Goal: Information Seeking & Learning: Learn about a topic

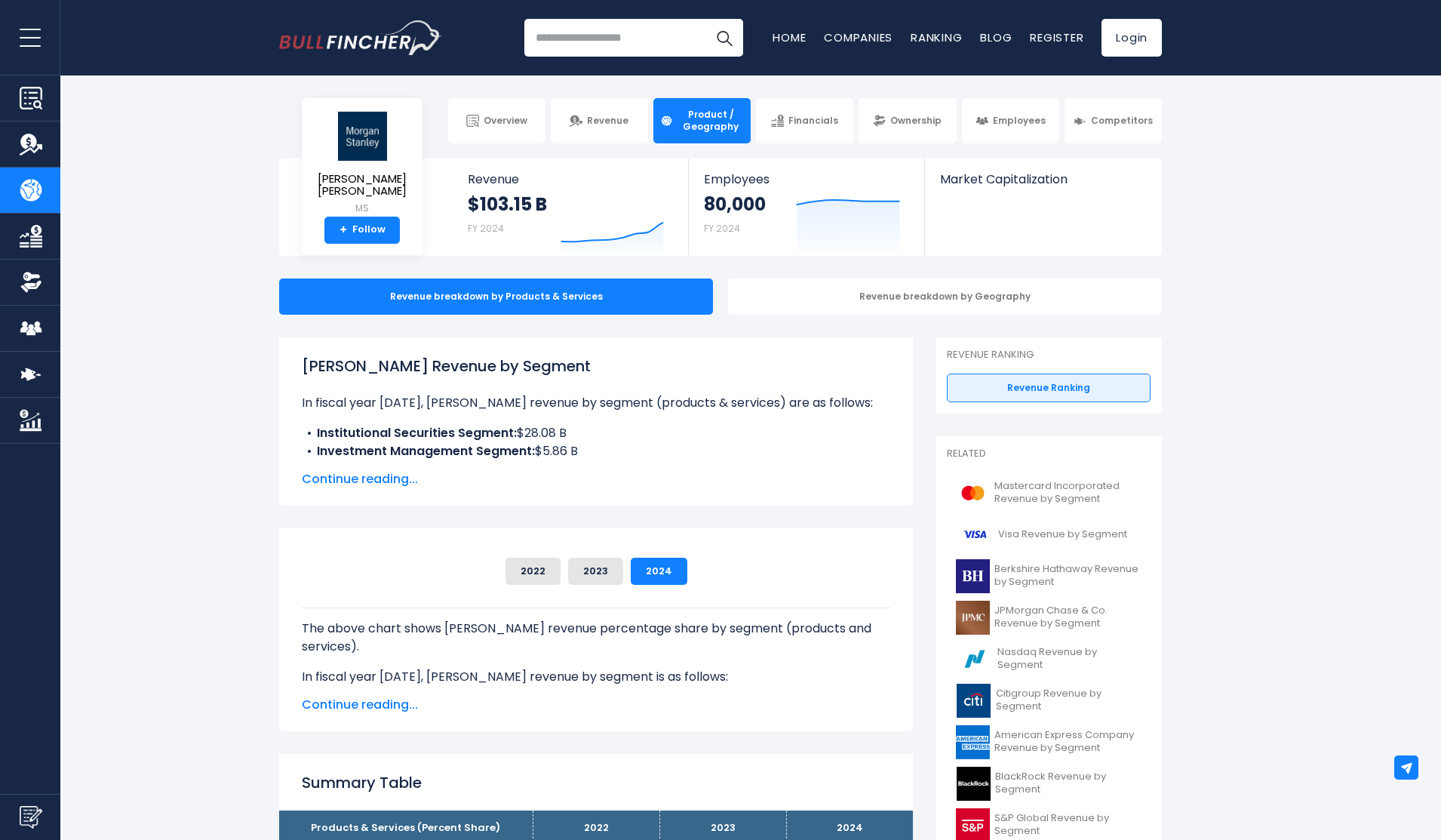
click at [378, 479] on span "Continue reading..." at bounding box center [595, 479] width 588 height 18
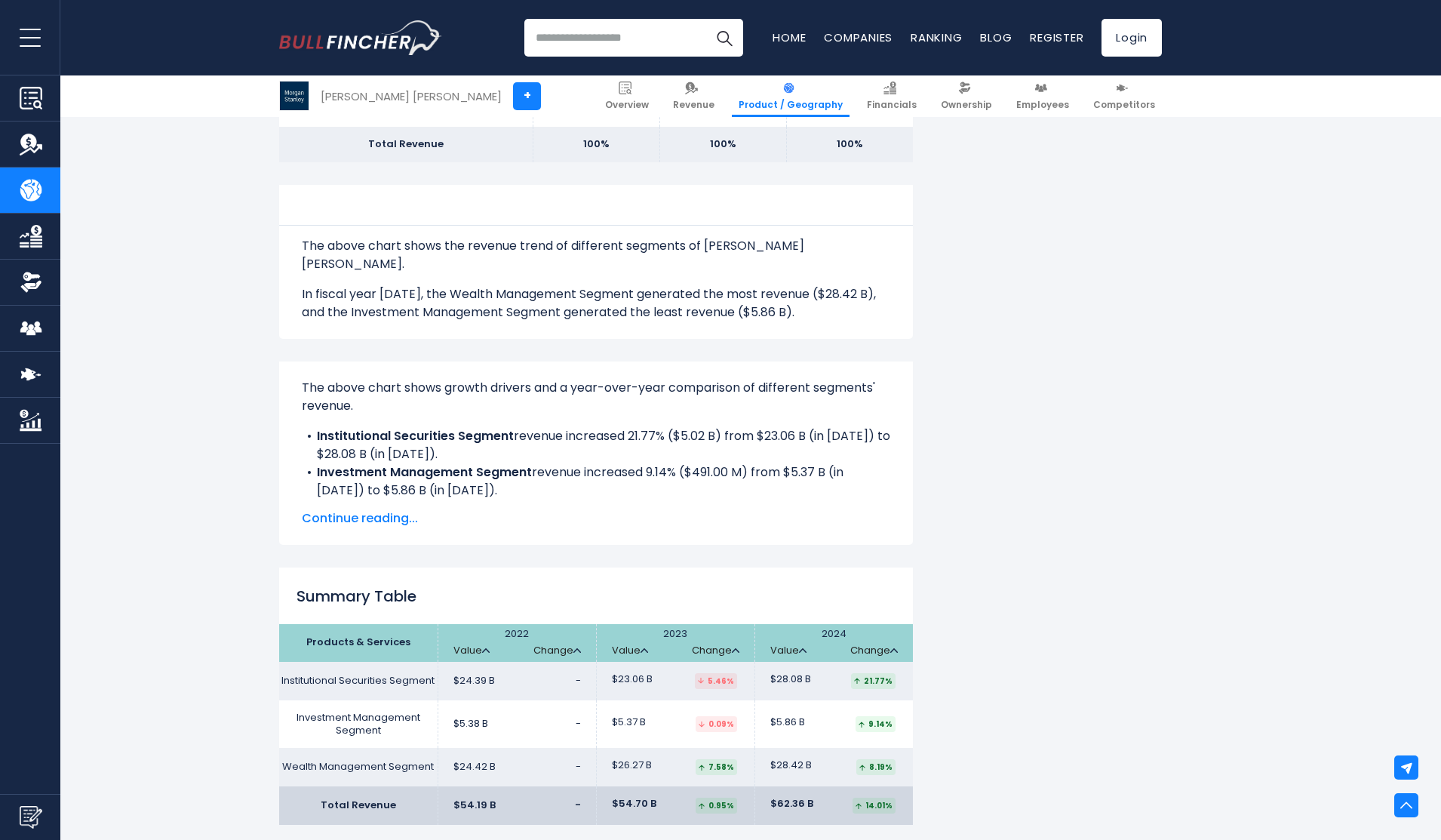
scroll to position [1131, 0]
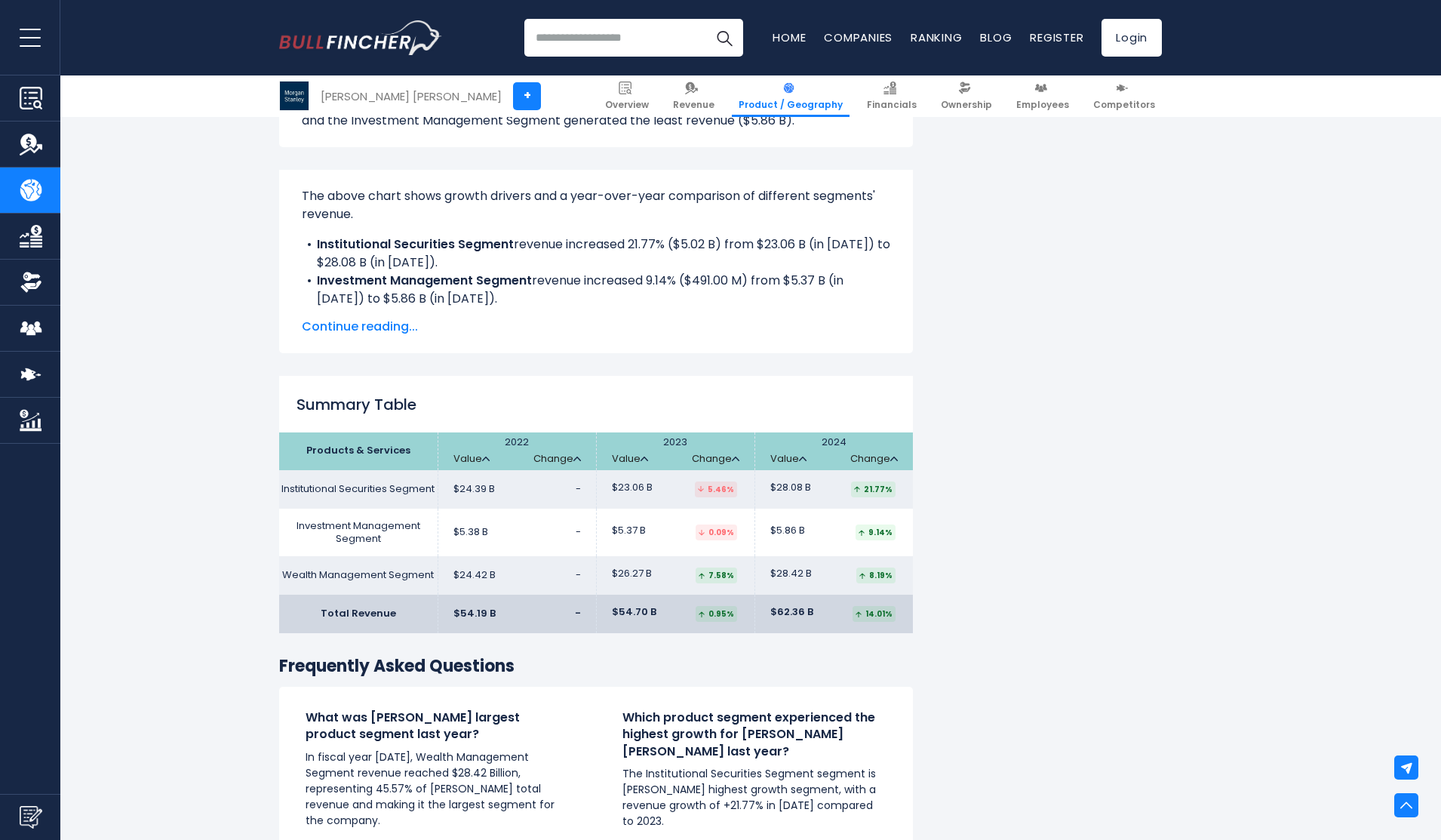
click at [131, 317] on div "Morgan Stanley's Revenue by Segment In fiscal year 2024, Morgan Stanley's reven…" at bounding box center [720, 260] width 1441 height 2108
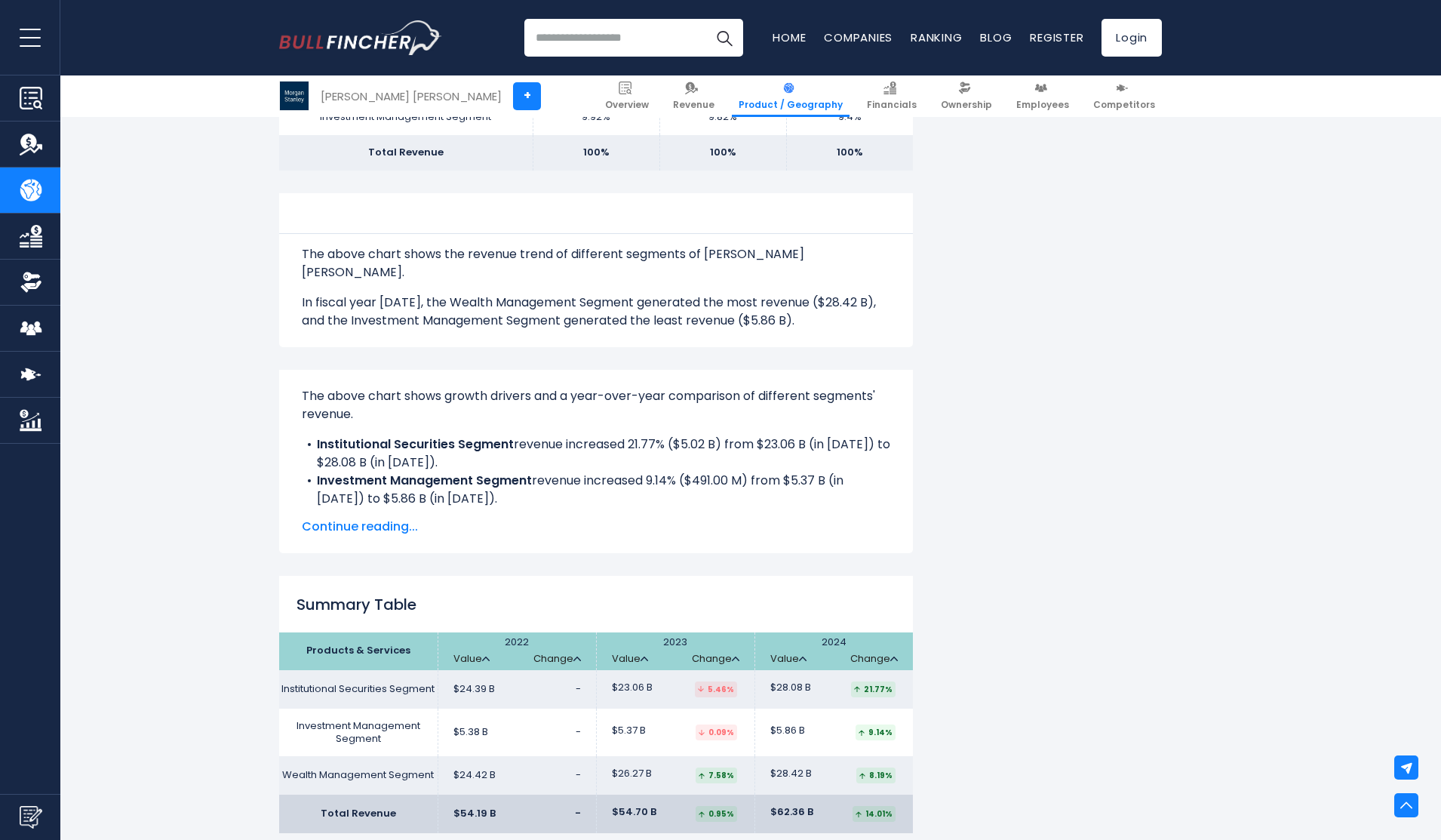
scroll to position [905, 0]
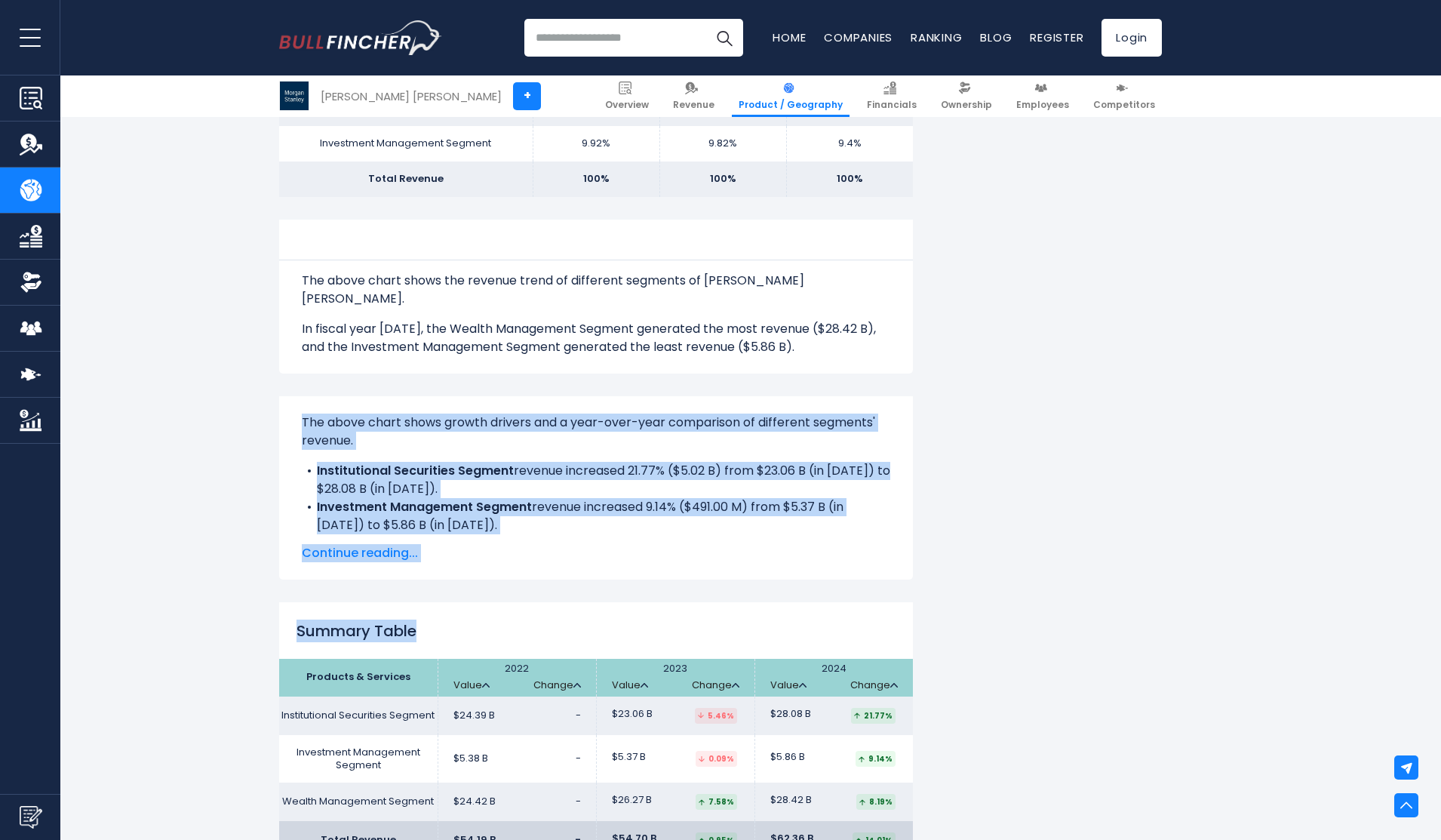
drag, startPoint x: 300, startPoint y: 402, endPoint x: 833, endPoint y: 620, distance: 575.9
click at [833, 620] on div "Morgan Stanley's Revenue by Segment In fiscal year 2024, Morgan Stanley's reven…" at bounding box center [596, 145] width 634 height 1427
click at [504, 544] on span "Continue reading..." at bounding box center [595, 553] width 588 height 18
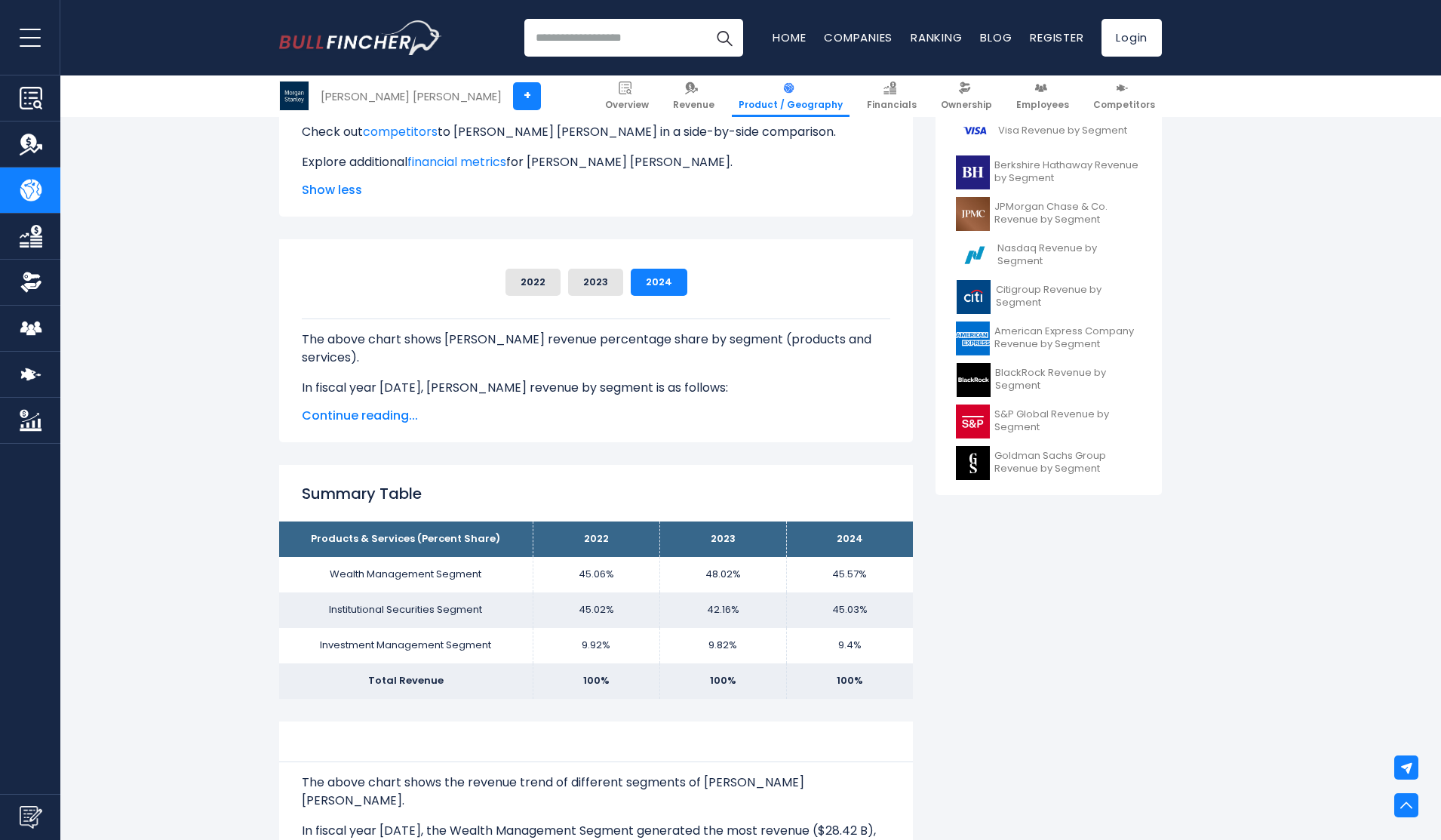
scroll to position [377, 0]
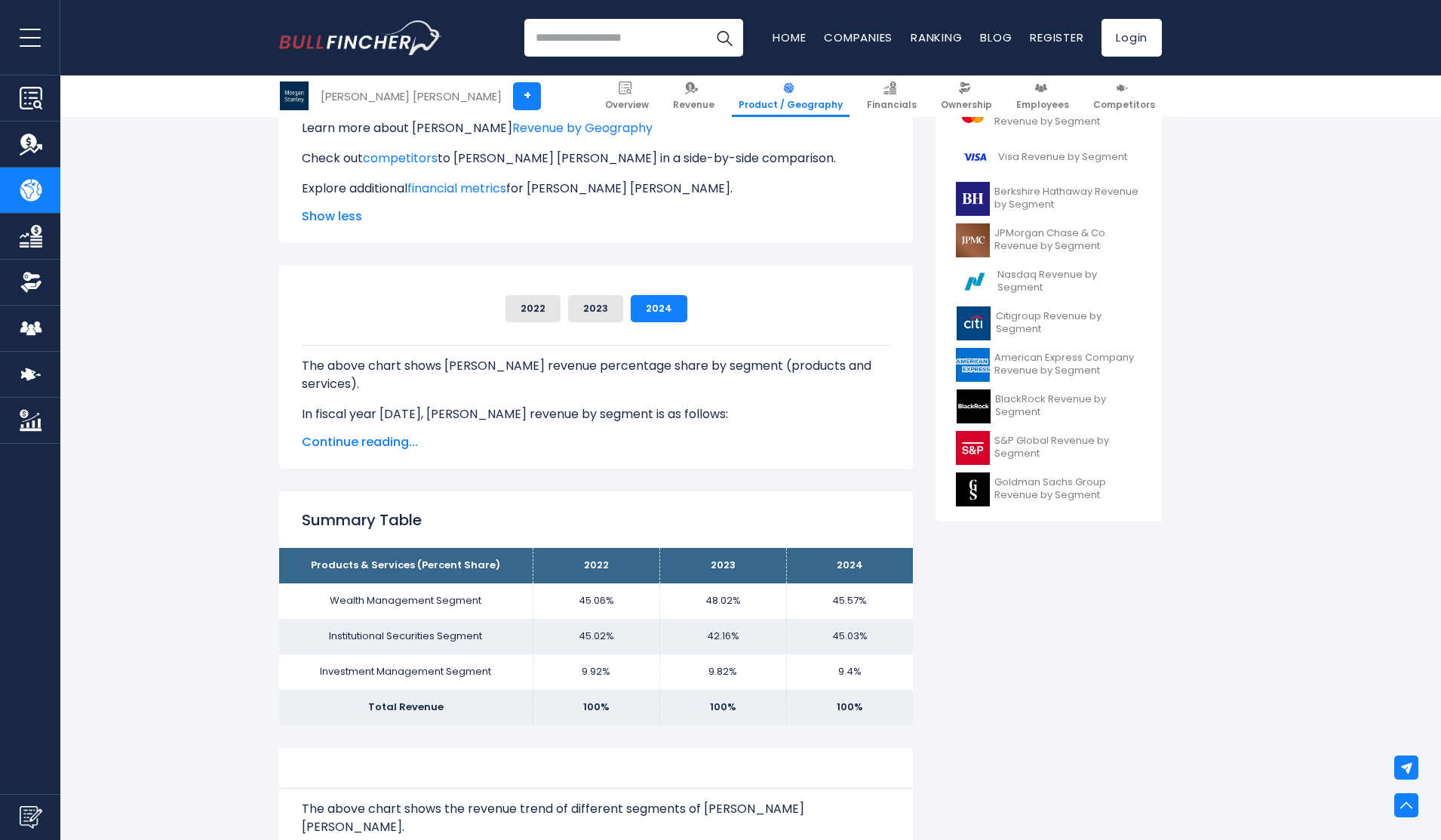
click at [501, 364] on p "The above chart shows Morgan Stanley's revenue percentage share by segment (pro…" at bounding box center [595, 375] width 588 height 36
click at [410, 392] on p "The above chart shows Morgan Stanley's revenue percentage share by segment (pro…" at bounding box center [595, 375] width 588 height 36
click at [404, 416] on p "In fiscal year 2024, Morgan Stanley's revenue by segment is as follows:" at bounding box center [595, 414] width 588 height 18
click at [362, 438] on span "Continue reading..." at bounding box center [595, 442] width 588 height 18
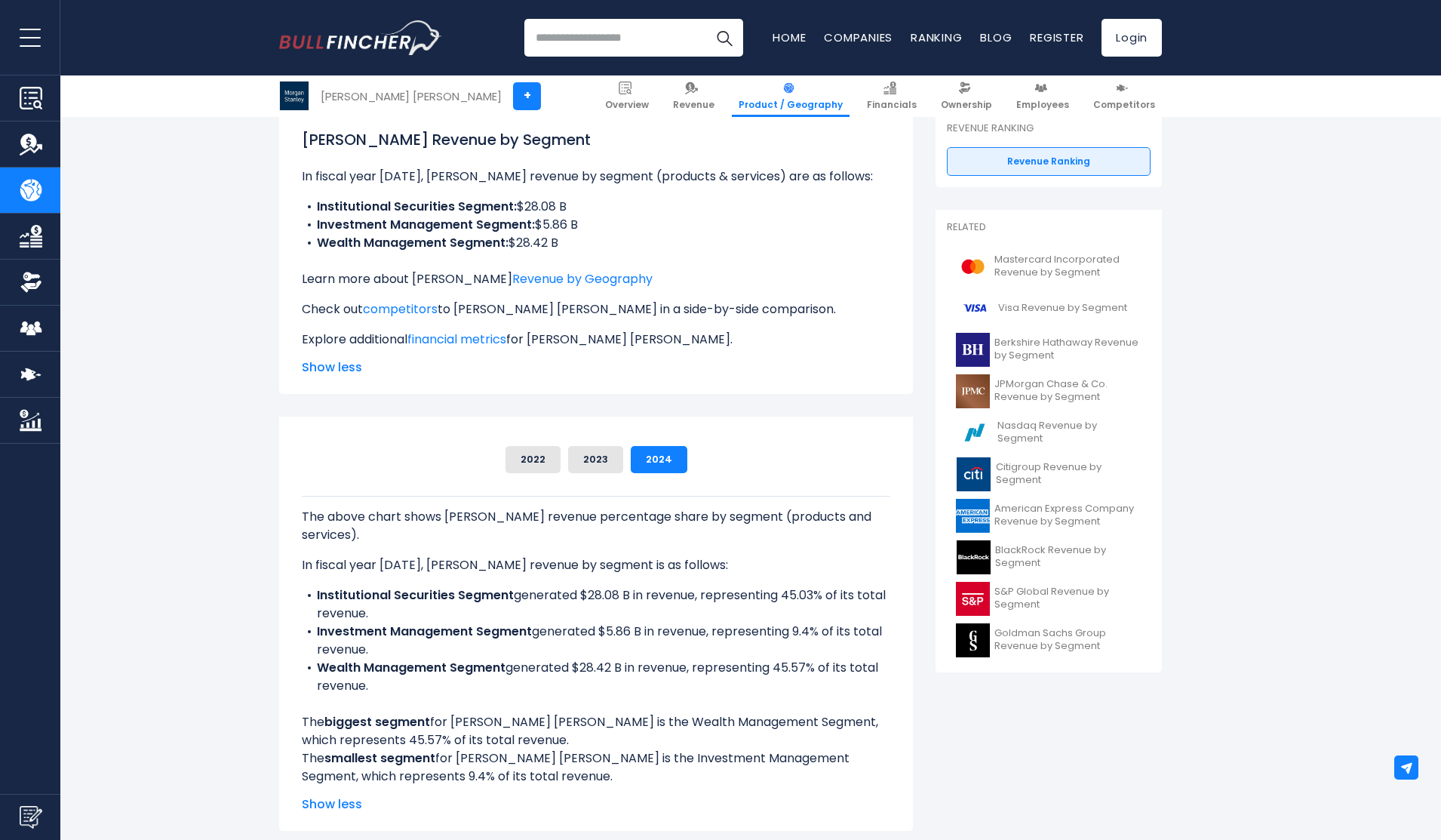
scroll to position [0, 0]
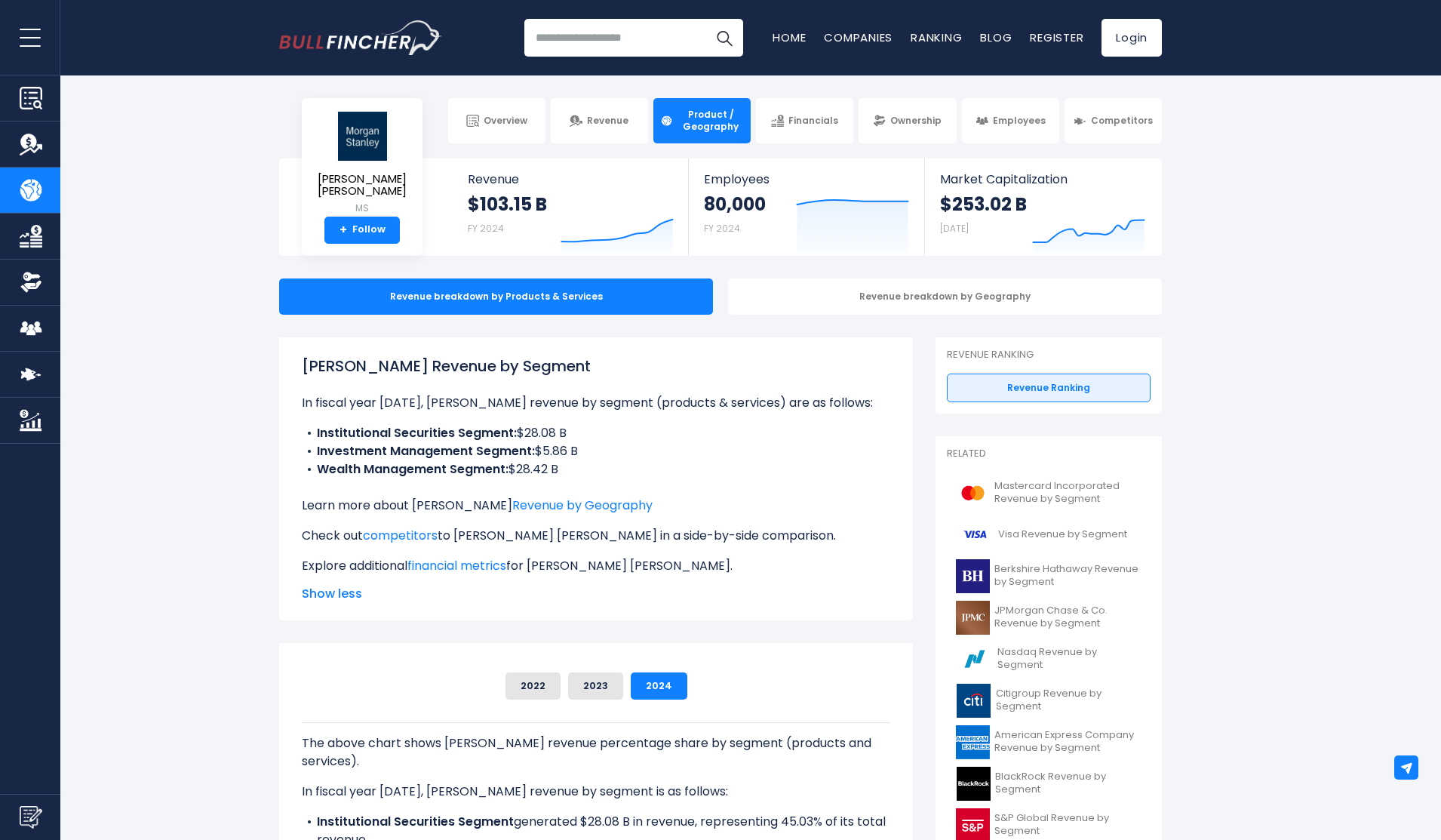
click at [797, 477] on li "Wealth Management Segment: $28.42 B" at bounding box center [595, 469] width 588 height 18
click at [790, 446] on li "Investment Management Segment: $5.86 B" at bounding box center [595, 451] width 588 height 18
click at [808, 416] on div "Morgan Stanley's Revenue by Segment In fiscal year 2024, Morgan Stanley's reven…" at bounding box center [595, 465] width 588 height 221
click at [765, 423] on div "Morgan Stanley's Revenue by Segment In fiscal year 2024, Morgan Stanley's reven…" at bounding box center [595, 465] width 588 height 221
click at [423, 542] on link "competitors" at bounding box center [400, 535] width 75 height 18
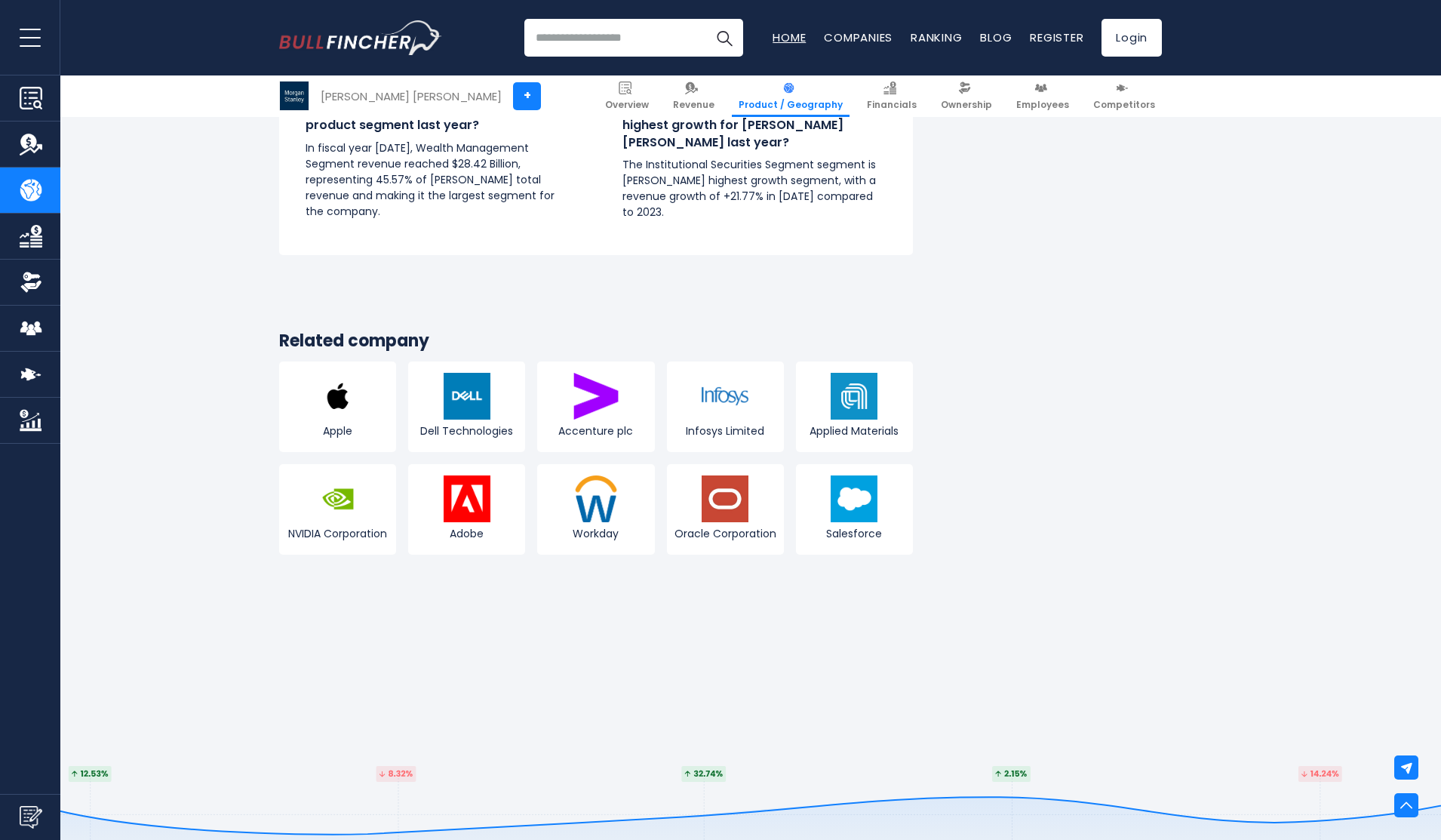
scroll to position [1811, 0]
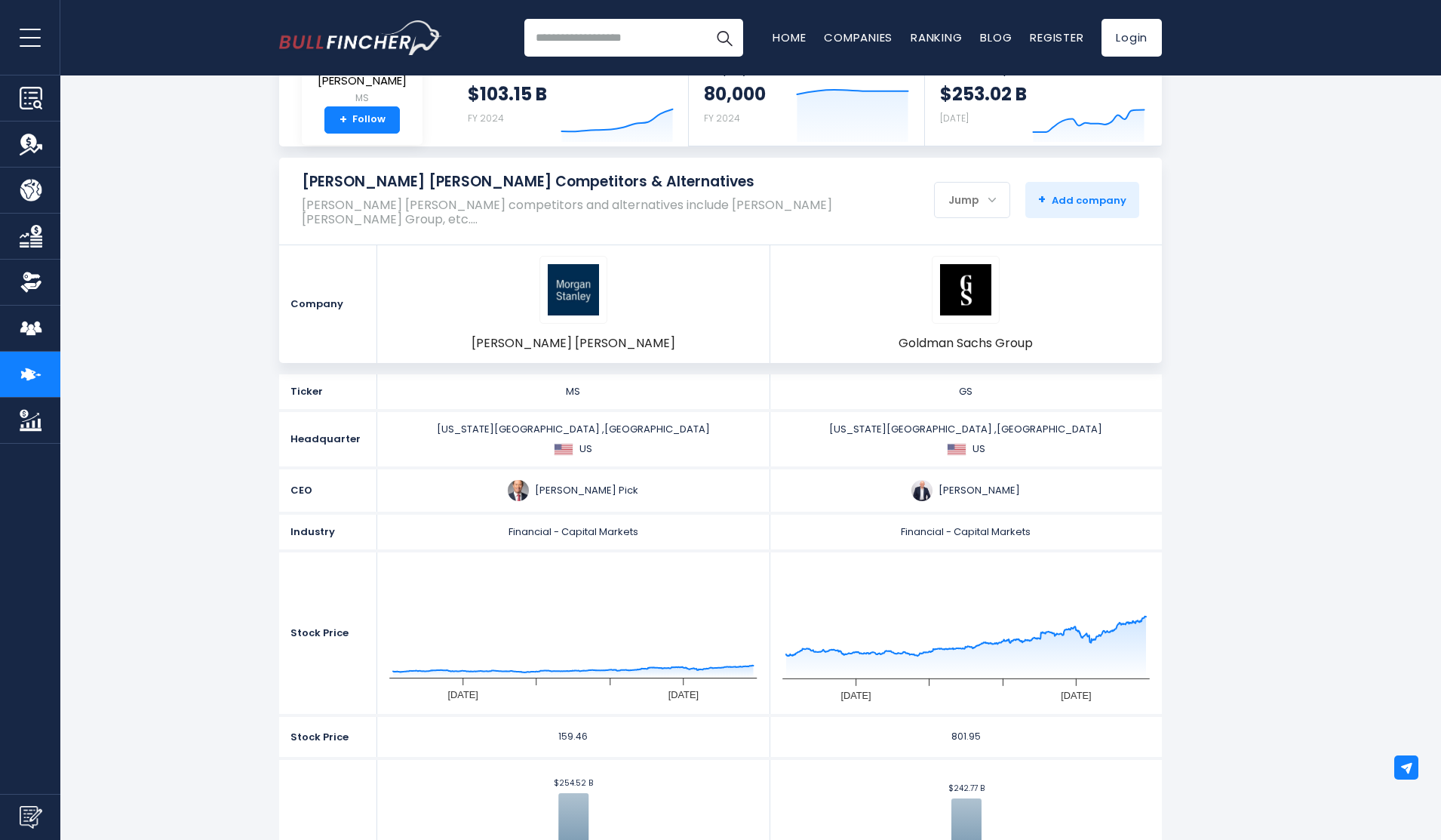
scroll to position [226, 0]
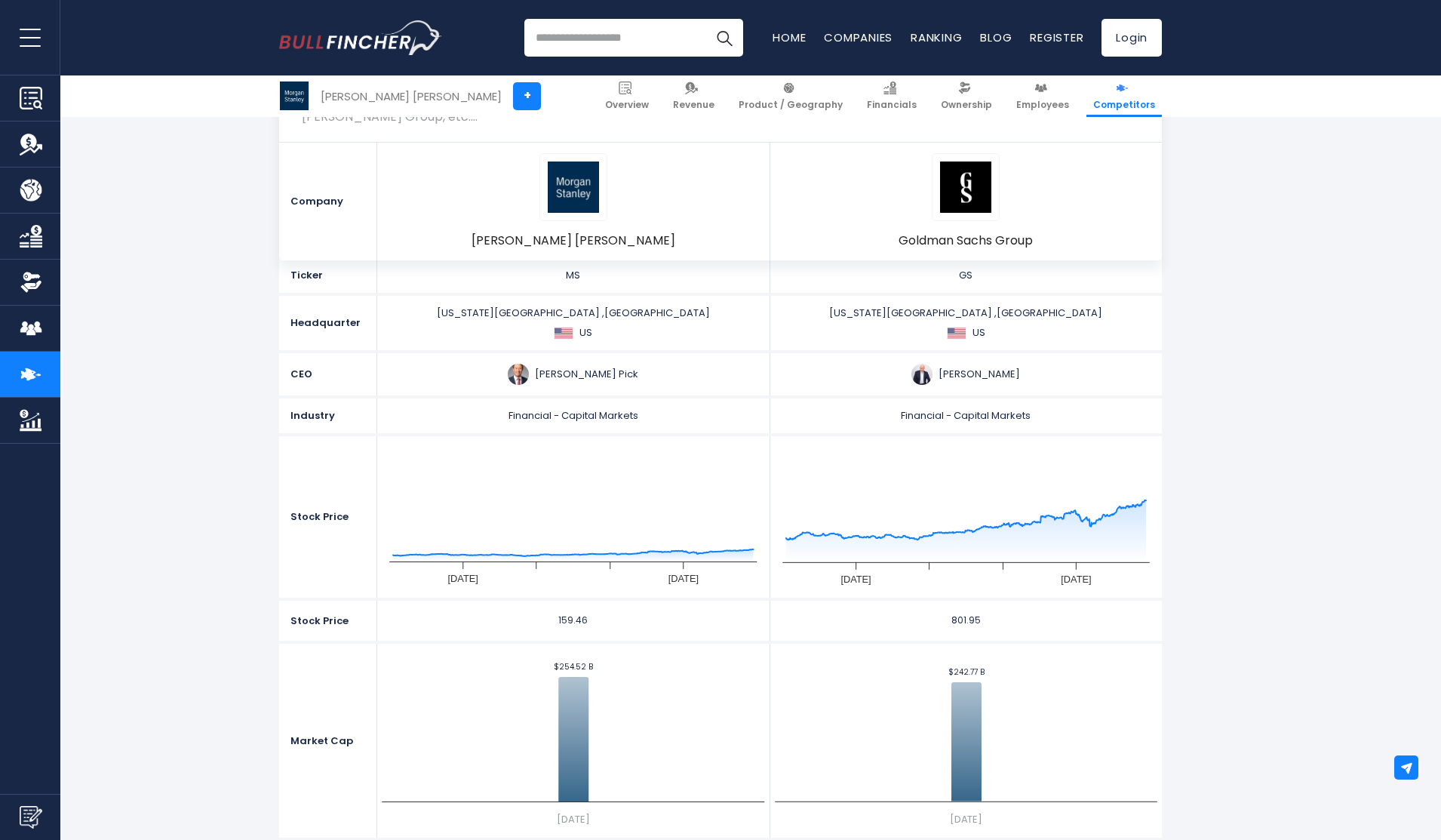
click at [1342, 540] on section "Company [PERSON_NAME] [PERSON_NAME] Remove [PERSON_NAME] [PERSON_NAME] Group Ti…" at bounding box center [720, 723] width 1441 height 930
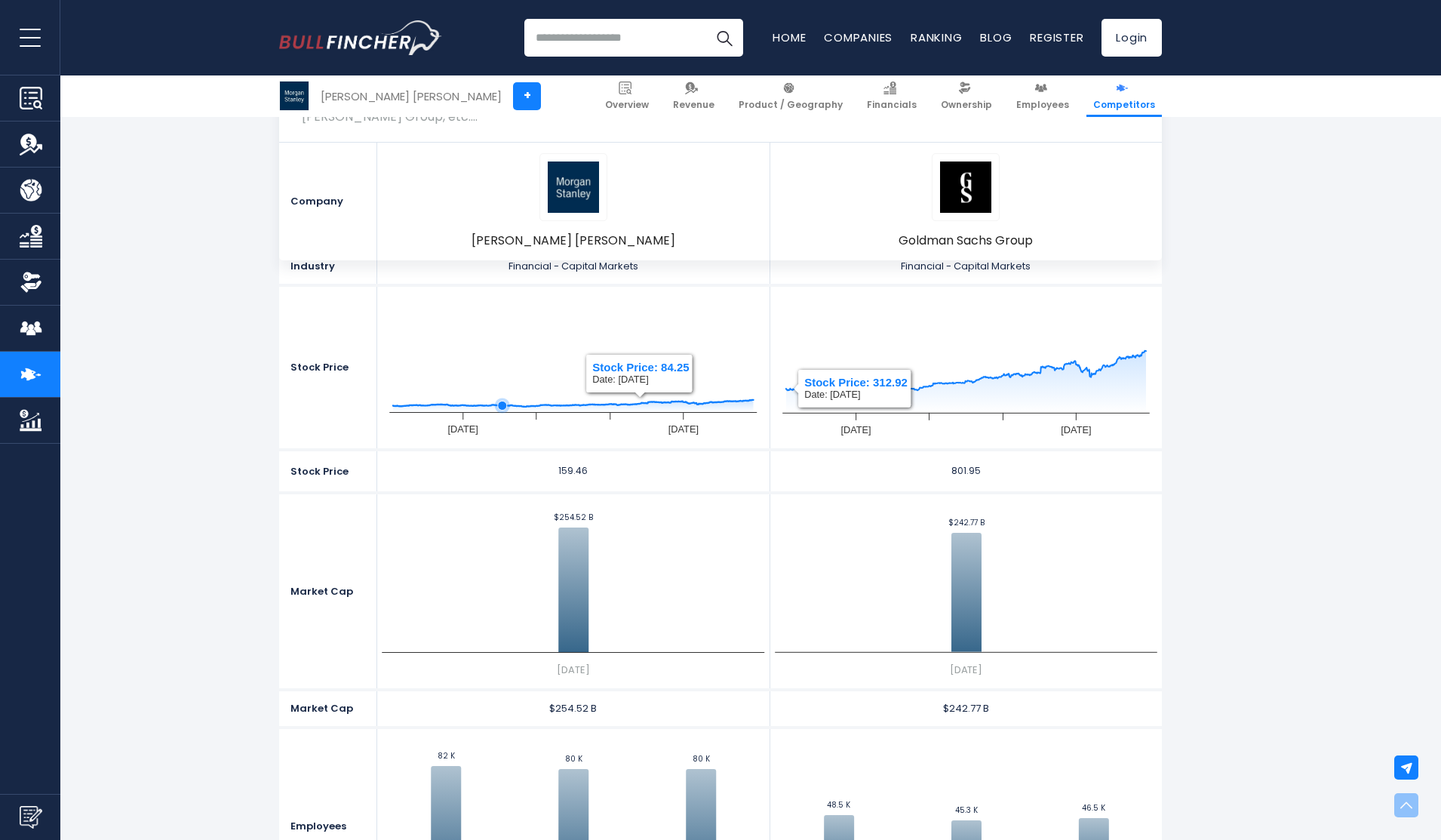
scroll to position [377, 0]
click at [1342, 514] on section "Company [PERSON_NAME] [PERSON_NAME] Remove [PERSON_NAME] [PERSON_NAME] Group Ti…" at bounding box center [720, 572] width 1441 height 930
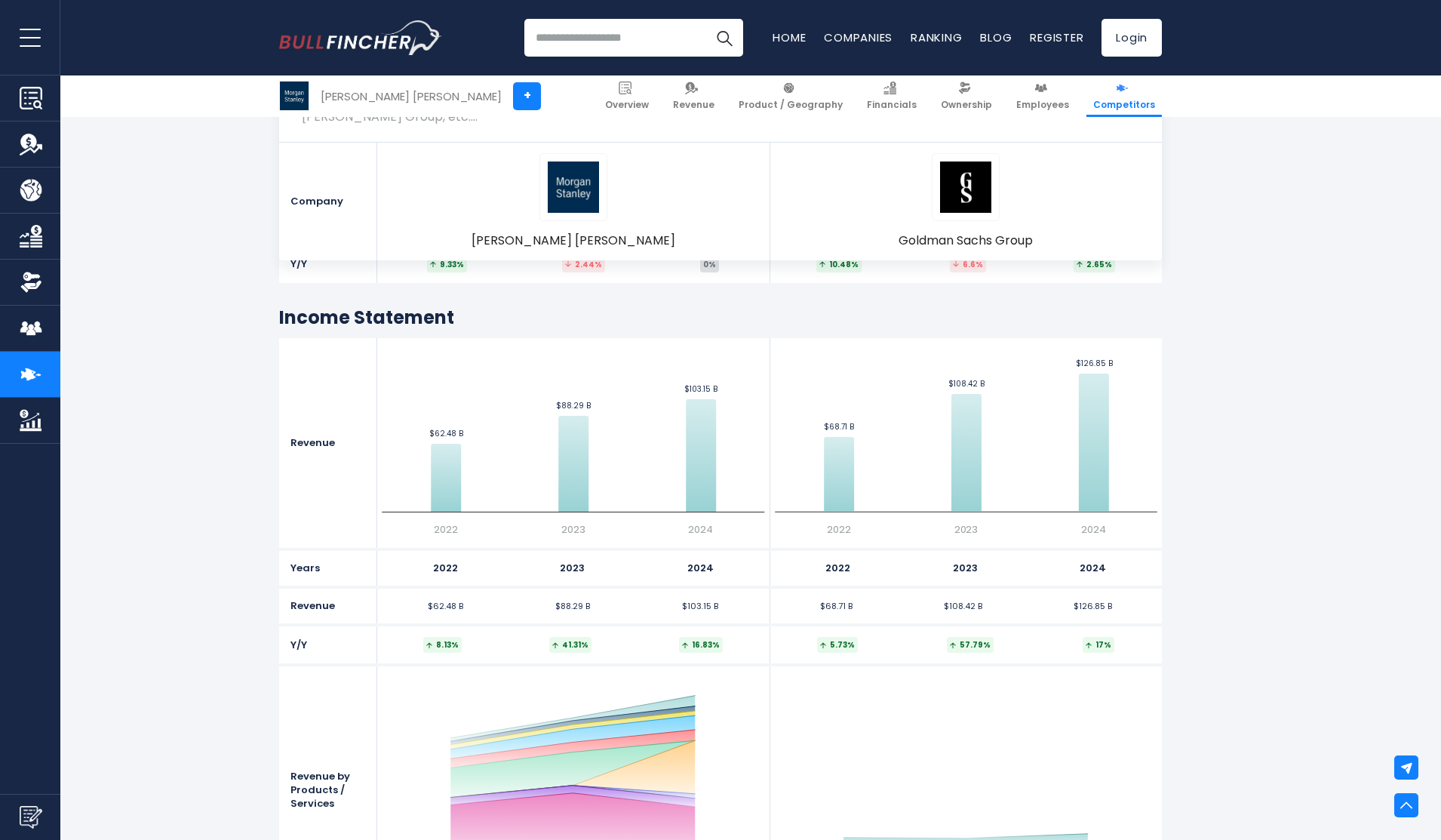
scroll to position [1056, 0]
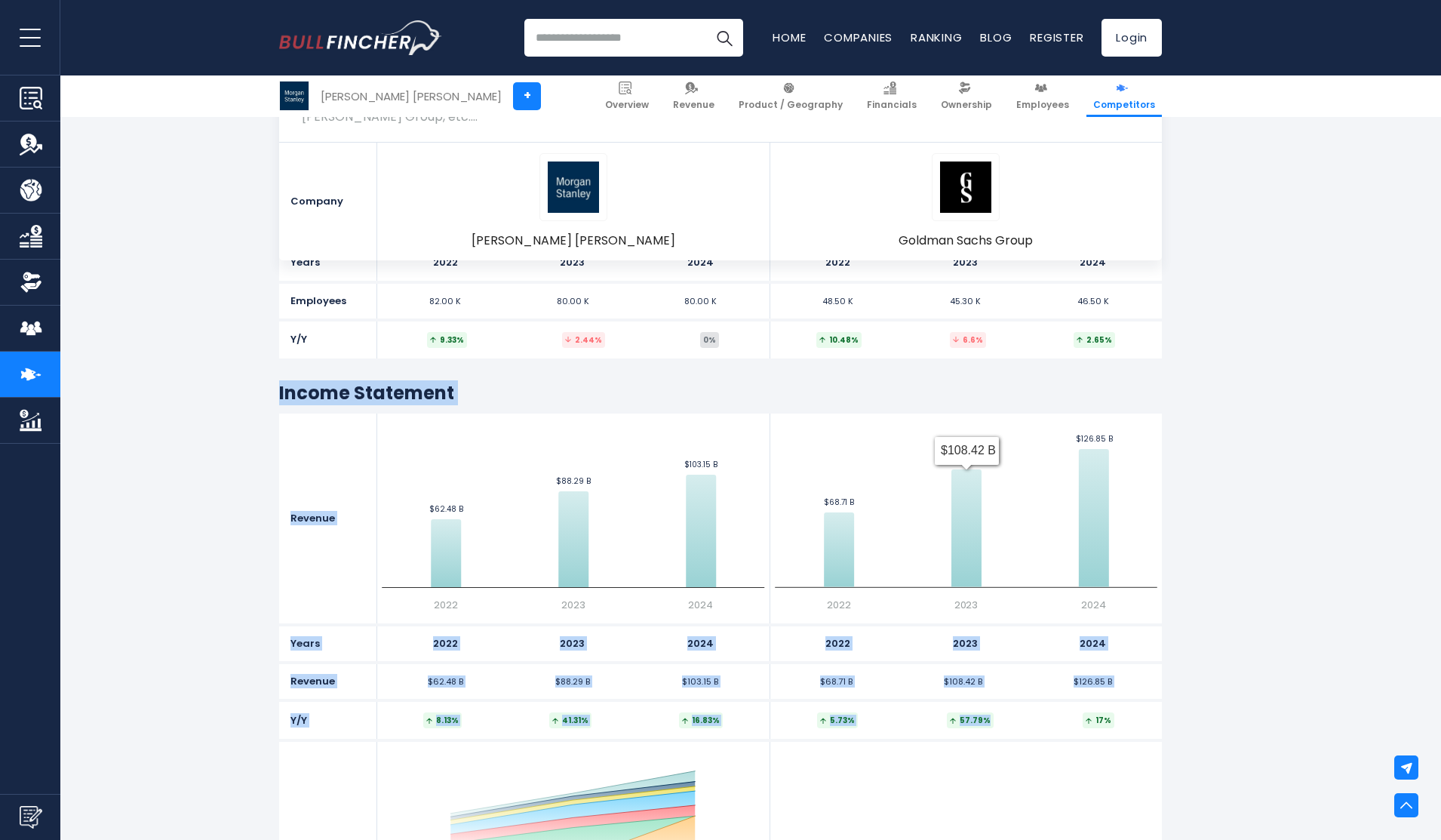
drag, startPoint x: 277, startPoint y: 379, endPoint x: 1293, endPoint y: 702, distance: 1066.1
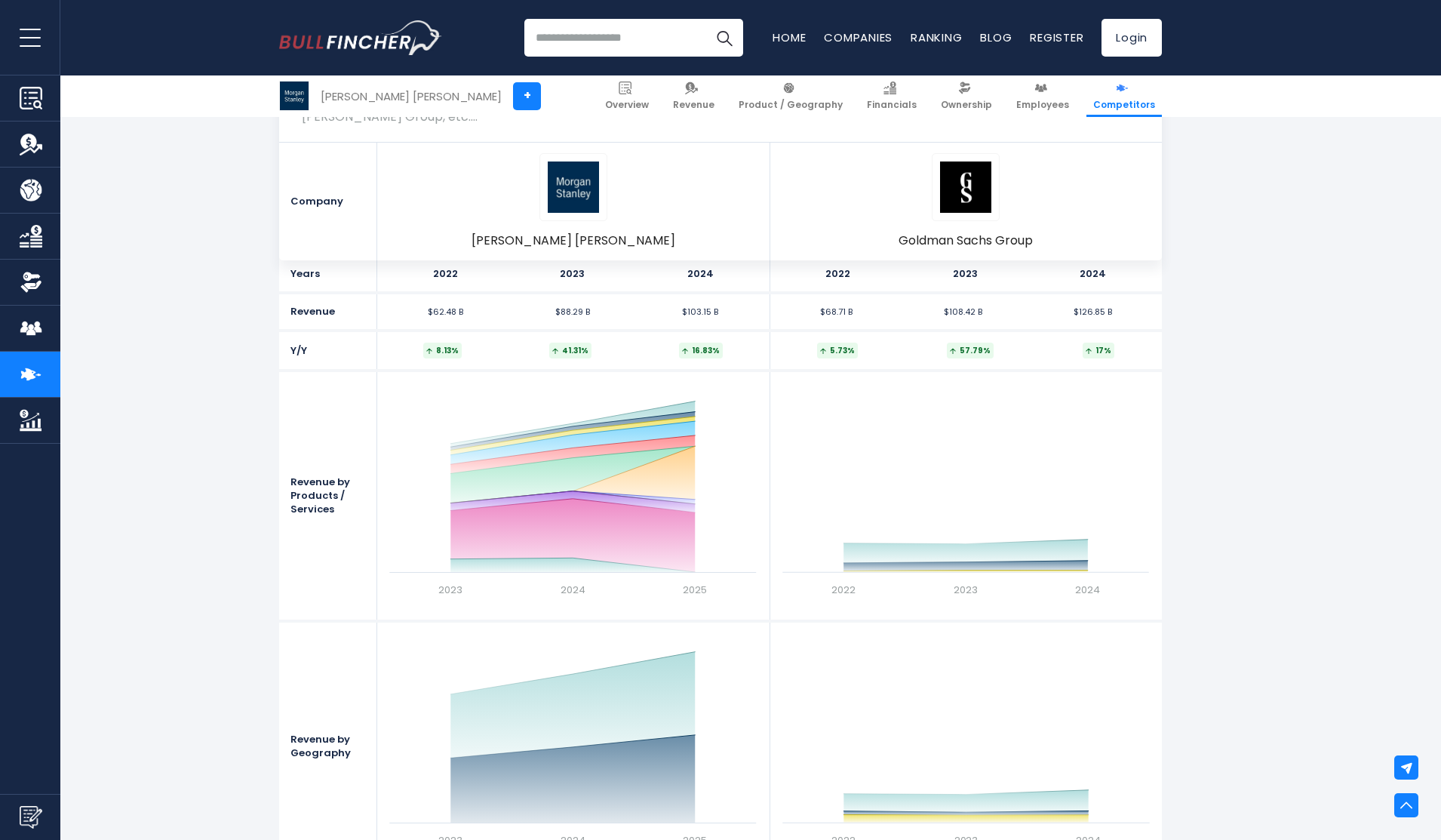
scroll to position [1509, 0]
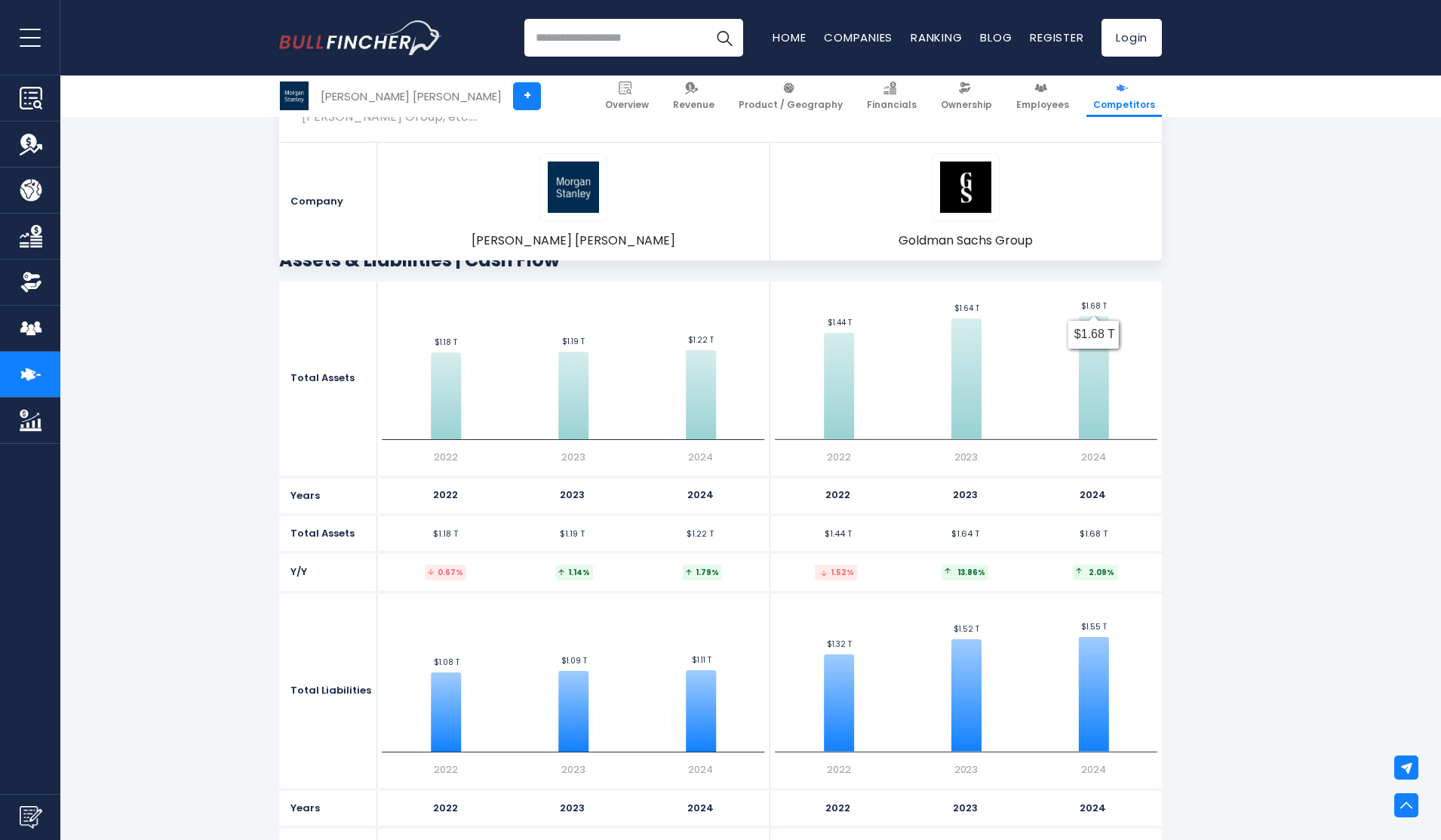
scroll to position [3922, 0]
